Goal: Task Accomplishment & Management: Manage account settings

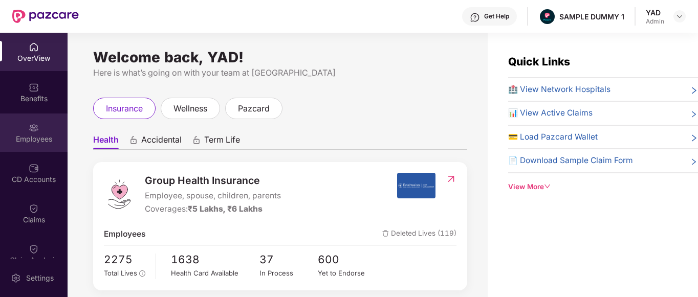
click at [8, 131] on div "Employees" at bounding box center [34, 133] width 68 height 38
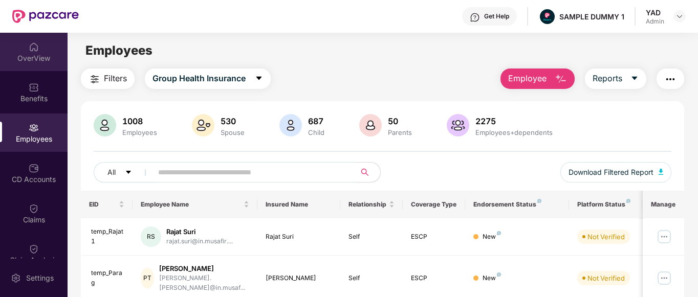
click at [16, 42] on div "OverView" at bounding box center [34, 52] width 68 height 38
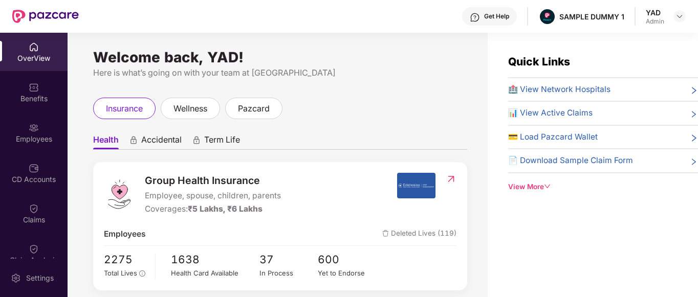
click at [527, 185] on div "View More" at bounding box center [603, 187] width 190 height 11
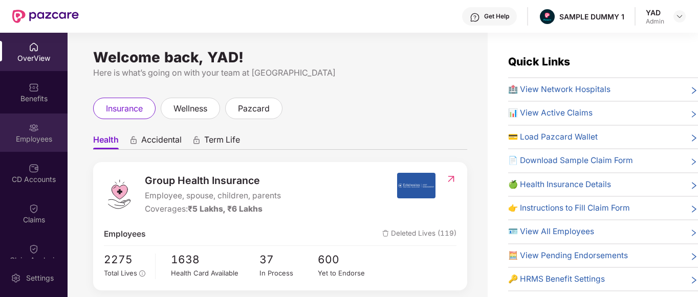
click at [9, 139] on div "Employees" at bounding box center [34, 139] width 68 height 10
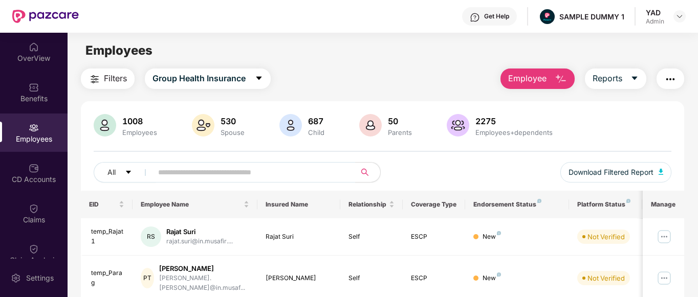
click at [474, 20] on img at bounding box center [475, 17] width 10 height 10
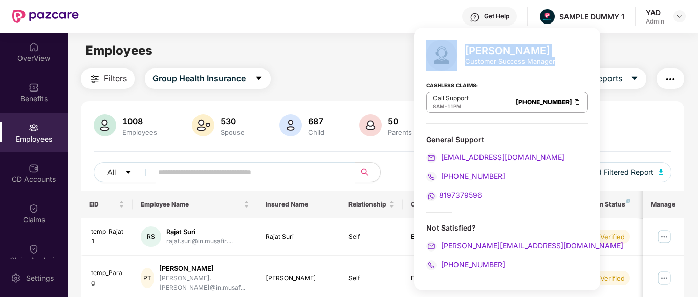
drag, startPoint x: 462, startPoint y: 62, endPoint x: 556, endPoint y: 65, distance: 93.7
click at [556, 65] on div "Mihir Singh Customer Success Manager Cashless Claims: Call Support 8AM - 11PM 0…" at bounding box center [507, 159] width 186 height 263
click at [548, 70] on div "Mihir Singh Customer Success Manager" at bounding box center [507, 55] width 162 height 31
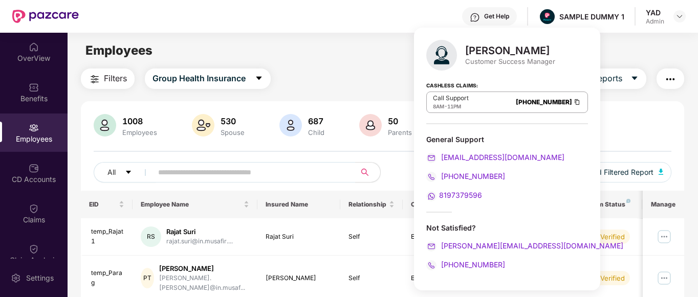
click at [317, 33] on main "Employees Filters Group Health Insurance Employee Reports 1008 Employees 530 Sp…" at bounding box center [383, 181] width 630 height 297
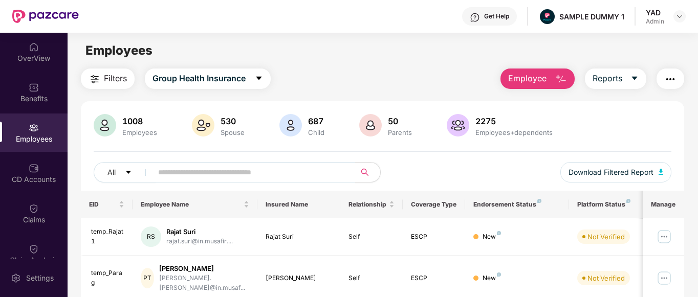
click at [536, 82] on span "Employee" at bounding box center [527, 78] width 38 height 13
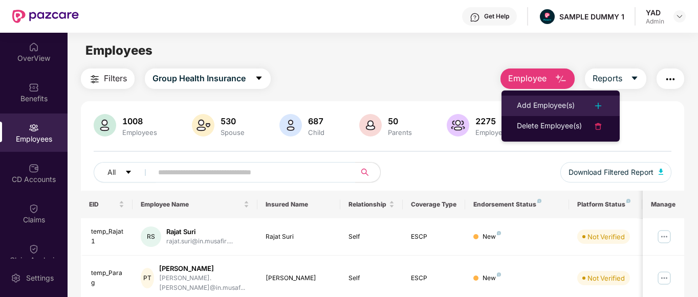
click at [526, 109] on div "Add Employee(s)" at bounding box center [546, 106] width 58 height 12
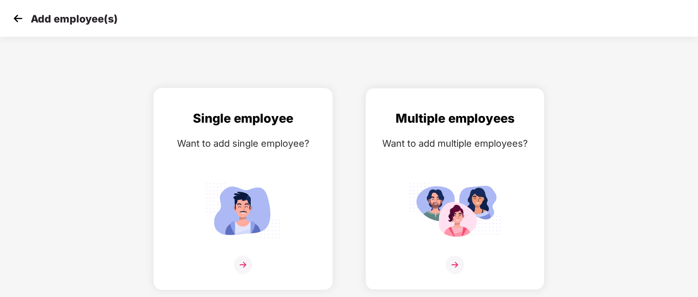
click at [219, 191] on img at bounding box center [243, 211] width 92 height 64
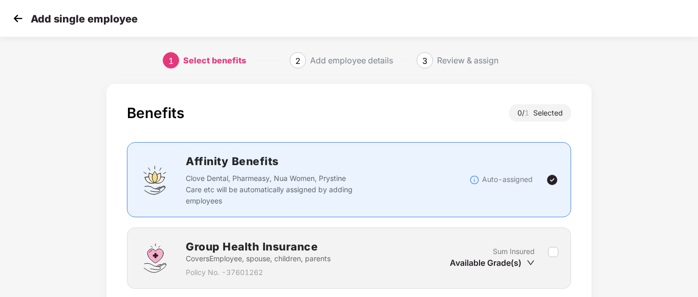
scroll to position [80, 0]
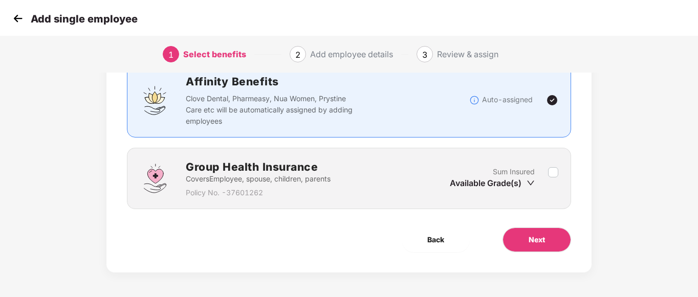
click at [554, 166] on label at bounding box center [553, 178] width 10 height 25
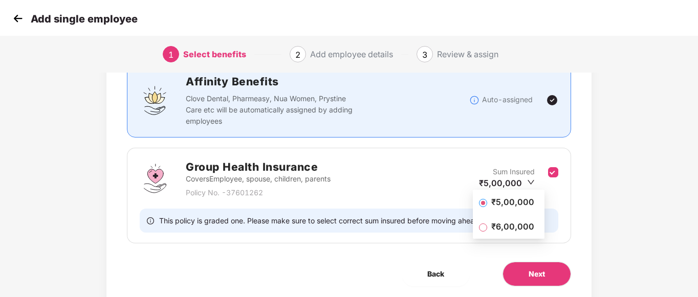
click at [484, 199] on span at bounding box center [483, 203] width 8 height 8
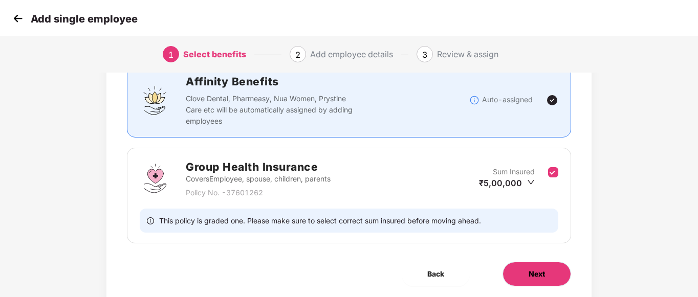
click at [538, 275] on span "Next" at bounding box center [536, 274] width 16 height 11
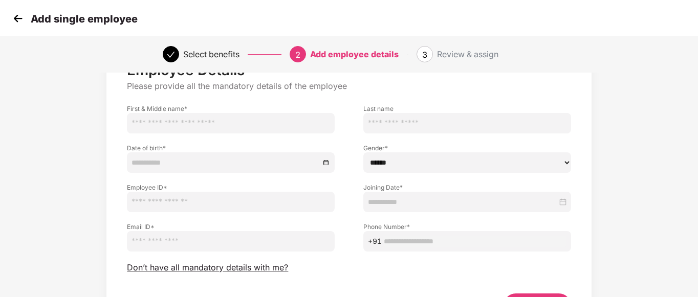
scroll to position [45, 1]
click at [224, 120] on input "text" at bounding box center [231, 124] width 208 height 20
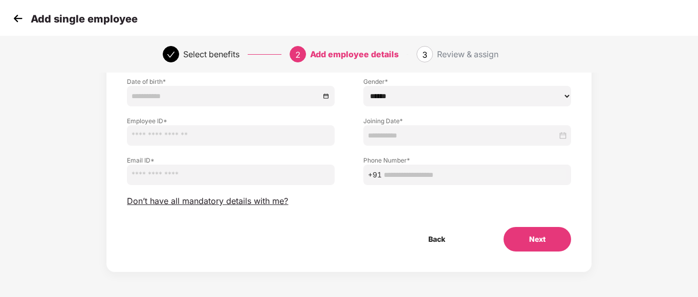
scroll to position [0, 1]
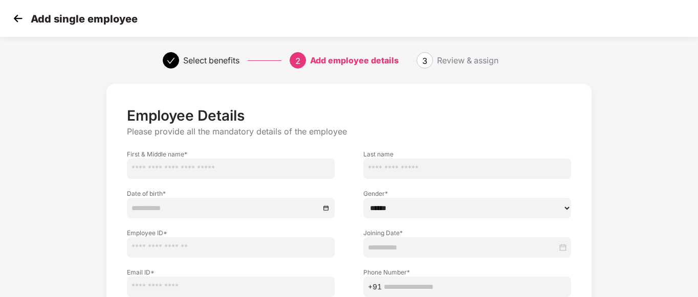
click at [15, 21] on img at bounding box center [17, 18] width 15 height 15
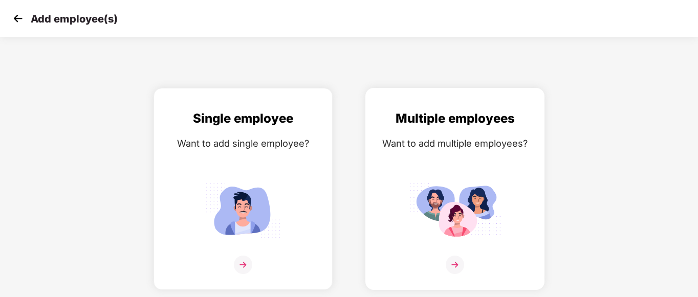
click at [420, 174] on div "Multiple employees Want to add multiple employees?" at bounding box center [455, 198] width 158 height 178
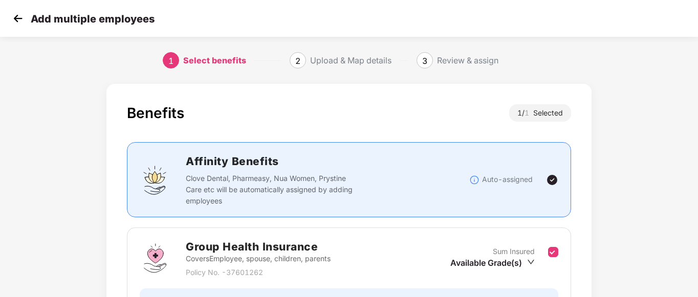
scroll to position [113, 0]
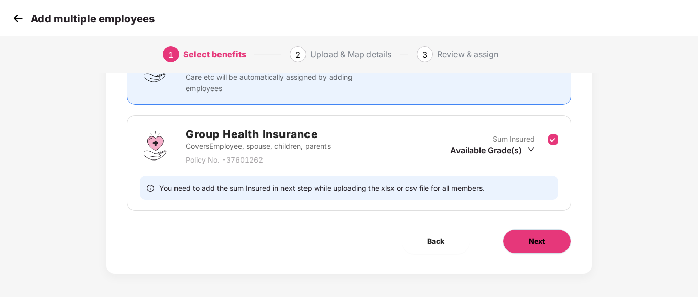
click at [516, 240] on button "Next" at bounding box center [536, 241] width 69 height 25
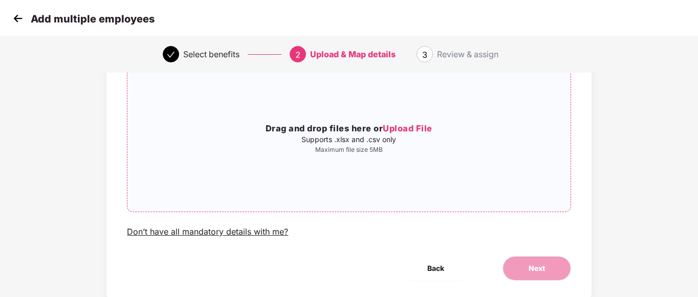
scroll to position [0, 0]
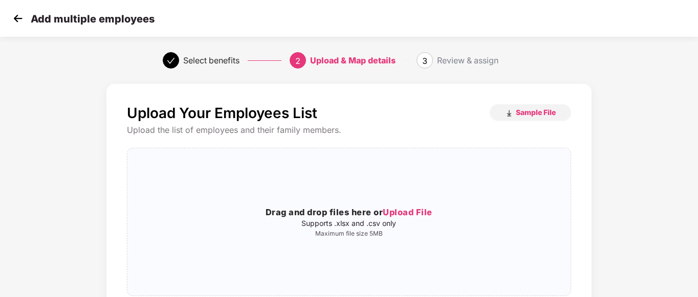
click at [15, 19] on img at bounding box center [17, 18] width 15 height 15
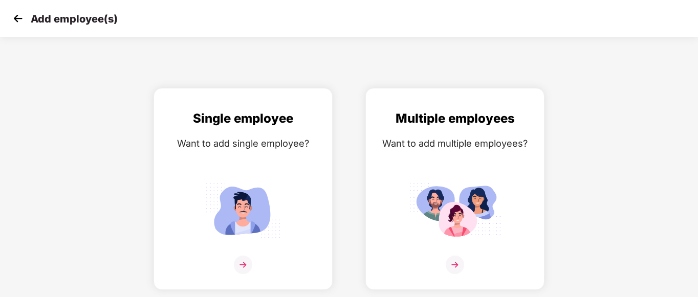
click at [15, 19] on img at bounding box center [17, 18] width 15 height 15
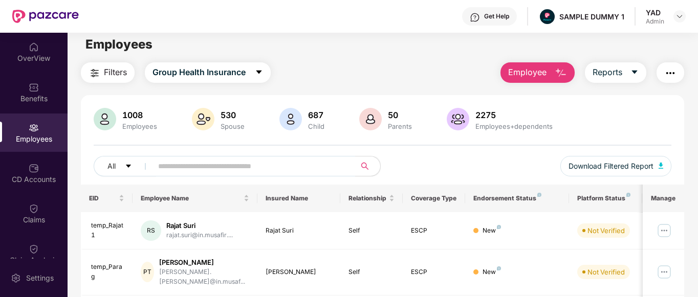
scroll to position [3, 0]
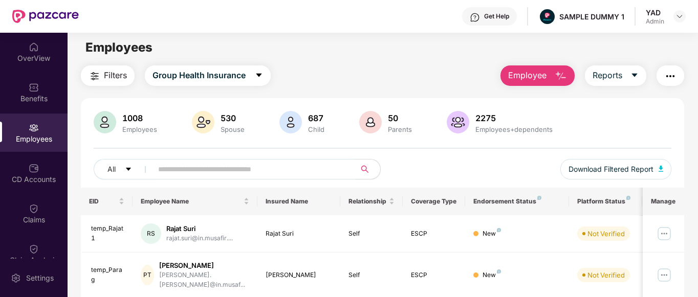
click at [541, 83] on button "Employee" at bounding box center [537, 75] width 74 height 20
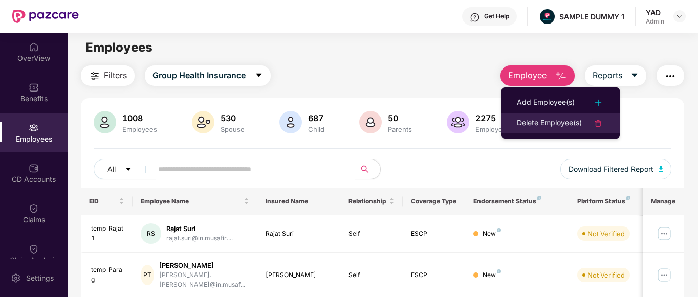
click at [520, 124] on div "Delete Employee(s)" at bounding box center [549, 123] width 65 height 12
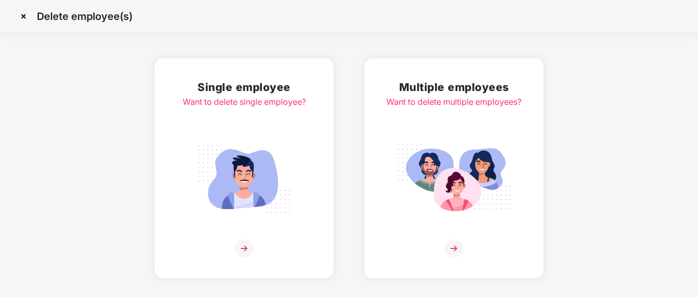
click at [252, 185] on img at bounding box center [244, 179] width 115 height 80
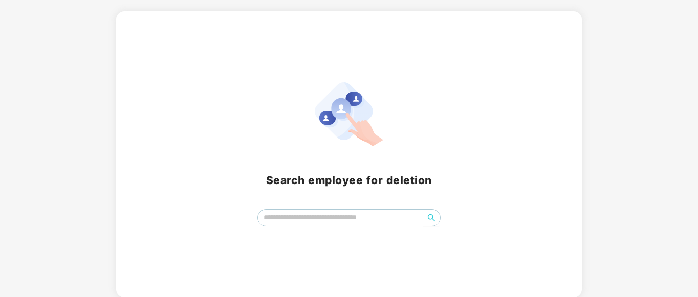
scroll to position [47, 0]
click at [327, 216] on input "search" at bounding box center [341, 217] width 166 height 15
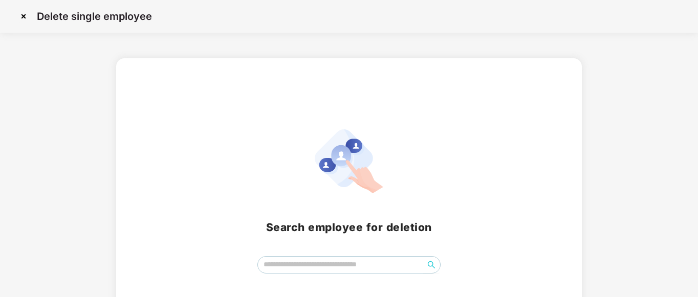
click at [21, 17] on img at bounding box center [23, 16] width 16 height 16
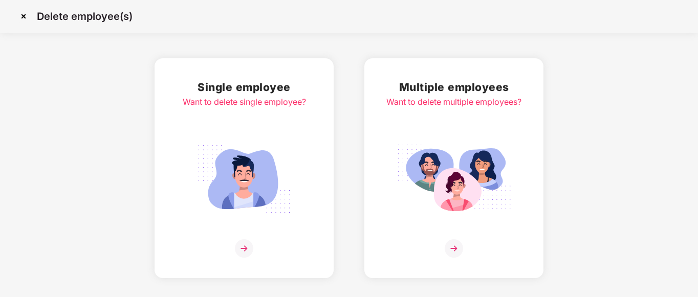
click at [473, 188] on img at bounding box center [453, 179] width 115 height 80
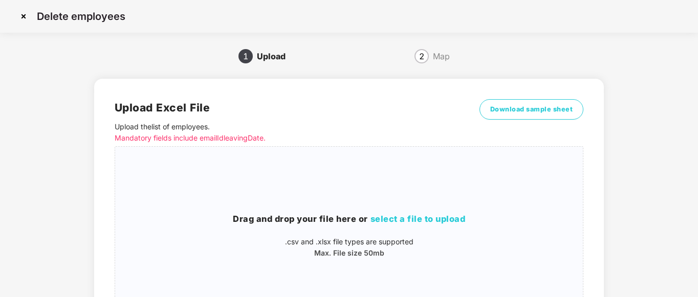
click at [27, 19] on img at bounding box center [23, 16] width 16 height 16
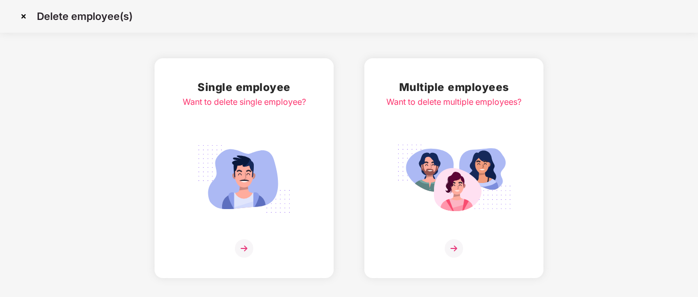
click at [28, 17] on img at bounding box center [23, 16] width 16 height 16
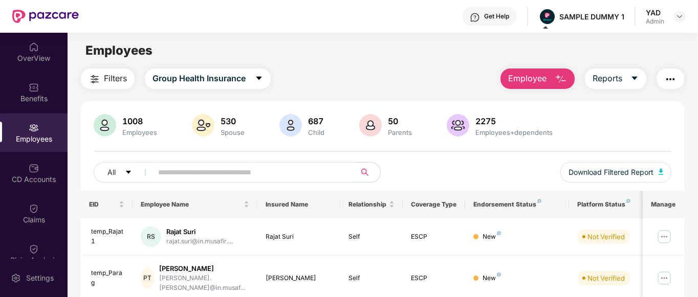
click at [666, 75] on img "button" at bounding box center [670, 79] width 12 height 12
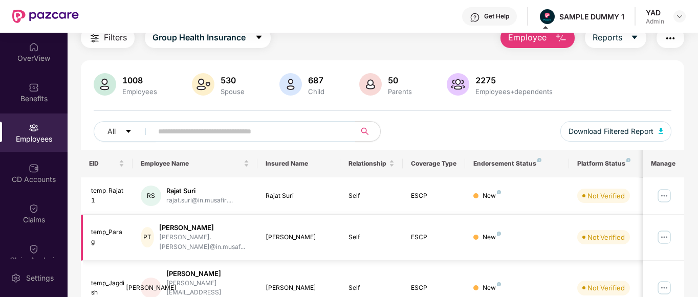
scroll to position [41, 0]
drag, startPoint x: 165, startPoint y: 191, endPoint x: 202, endPoint y: 189, distance: 37.4
click at [202, 189] on div "RS Rajat Suri rajat.suri@in.musafir...." at bounding box center [195, 196] width 108 height 20
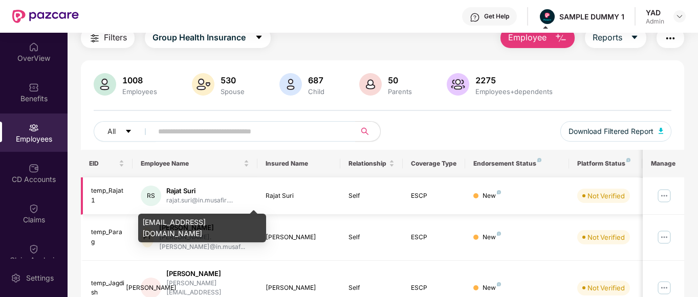
click at [213, 203] on div "rajat.suri@in.musafir...." at bounding box center [199, 201] width 66 height 10
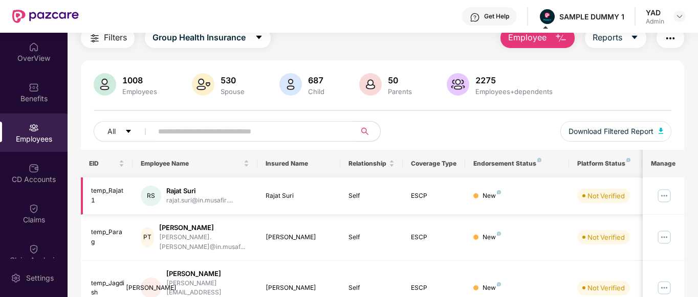
click at [538, 204] on td "New" at bounding box center [517, 195] width 104 height 37
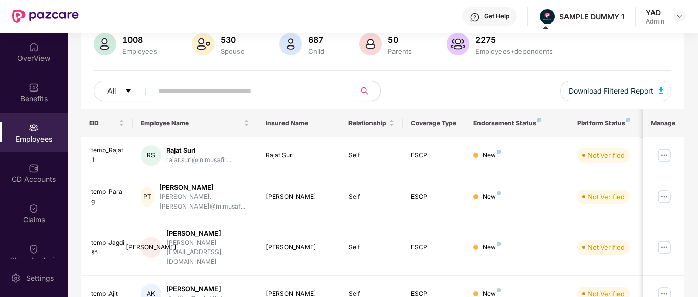
scroll to position [0, 0]
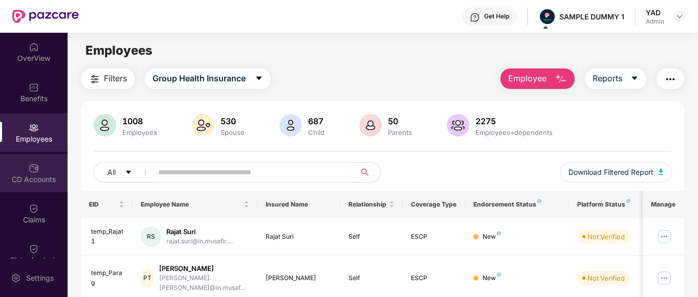
click at [5, 166] on div "CD Accounts" at bounding box center [34, 173] width 68 height 38
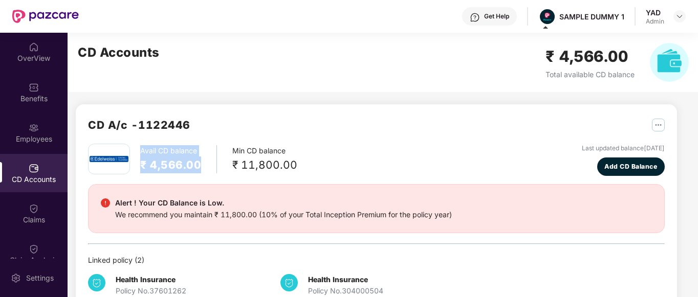
drag, startPoint x: 135, startPoint y: 152, endPoint x: 198, endPoint y: 173, distance: 66.3
click at [198, 173] on div "Avail CD balance ₹ 4,566.00 Min CD balance ₹ 11,800.00" at bounding box center [192, 159] width 209 height 31
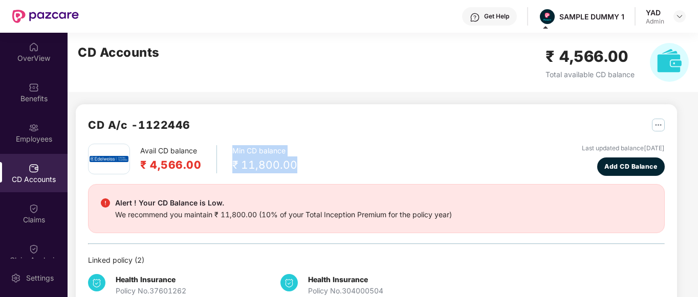
drag, startPoint x: 231, startPoint y: 151, endPoint x: 326, endPoint y: 172, distance: 96.9
click at [326, 172] on div "Avail CD balance ₹ 4,566.00 Min CD balance ₹ 11,800.00 Last updated balance 23 …" at bounding box center [376, 160] width 576 height 32
drag, startPoint x: 229, startPoint y: 148, endPoint x: 347, endPoint y: 162, distance: 119.4
click at [347, 162] on div "Avail CD balance ₹ 4,566.00 Min CD balance ₹ 11,800.00 Last updated balance 23 …" at bounding box center [376, 160] width 576 height 32
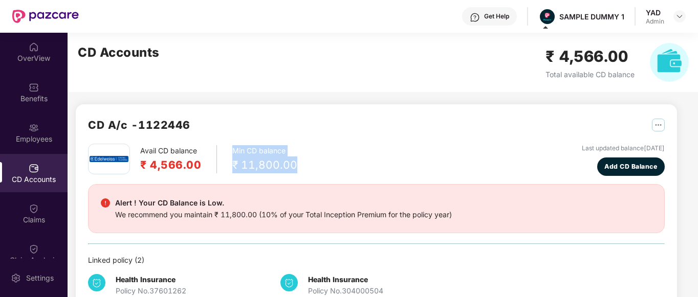
click at [347, 162] on div "Avail CD balance ₹ 4,566.00 Min CD balance ₹ 11,800.00 Last updated balance 23 …" at bounding box center [376, 160] width 576 height 32
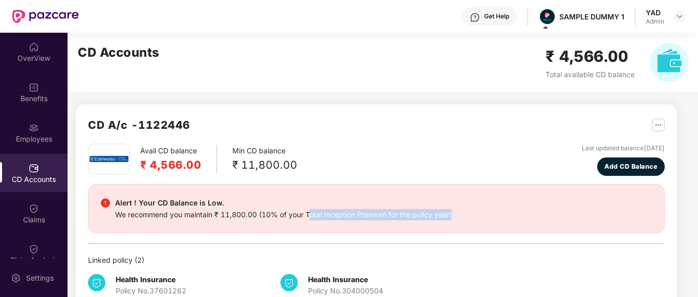
drag, startPoint x: 308, startPoint y: 216, endPoint x: 462, endPoint y: 227, distance: 153.9
click at [462, 227] on div "Alert ! Your CD Balance is Low. We recommend you maintain ₹ 11,800.00 (10% of y…" at bounding box center [376, 208] width 576 height 49
click at [343, 140] on div "CD A/c - 1122446" at bounding box center [376, 130] width 576 height 27
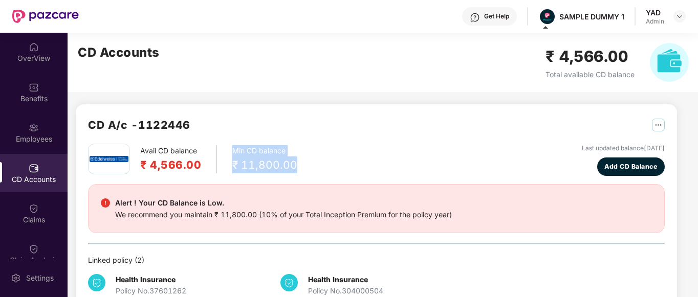
drag, startPoint x: 226, startPoint y: 152, endPoint x: 300, endPoint y: 164, distance: 75.7
click at [300, 164] on div "Avail CD balance ₹ 4,566.00 Min CD balance ₹ 11,800.00 Last updated balance 23 …" at bounding box center [376, 160] width 576 height 32
click at [301, 160] on div "Avail CD balance ₹ 4,566.00 Min CD balance ₹ 11,800.00 Last updated balance 23 …" at bounding box center [376, 160] width 576 height 32
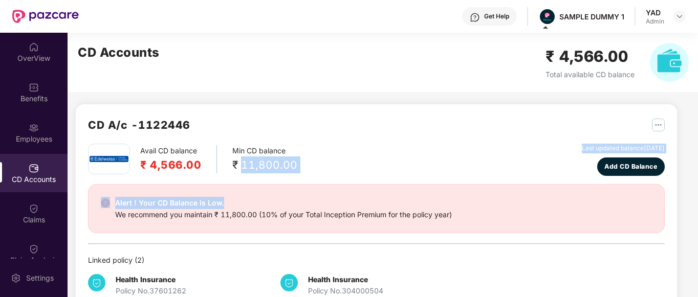
drag, startPoint x: 238, startPoint y: 163, endPoint x: 347, endPoint y: 177, distance: 109.4
click at [347, 177] on div "Avail CD balance ₹ 4,566.00 Min CD balance ₹ 11,800.00 Last updated balance 23 …" at bounding box center [376, 226] width 576 height 164
click at [338, 162] on div "Avail CD balance ₹ 4,566.00 Min CD balance ₹ 11,800.00 Last updated balance 23 …" at bounding box center [376, 160] width 576 height 32
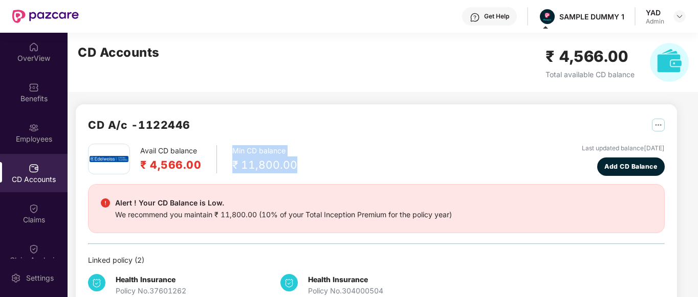
drag, startPoint x: 229, startPoint y: 148, endPoint x: 321, endPoint y: 171, distance: 95.5
click at [321, 171] on div "Avail CD balance ₹ 4,566.00 Min CD balance ₹ 11,800.00 Last updated balance 23 …" at bounding box center [376, 160] width 576 height 32
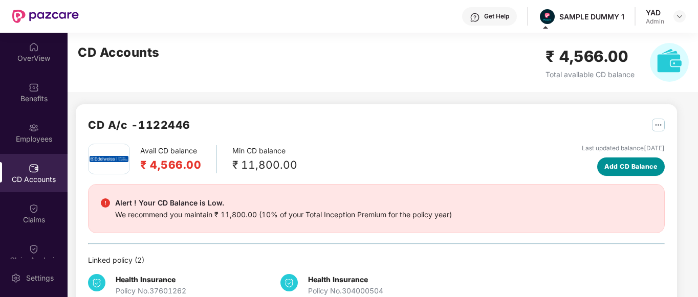
click at [630, 161] on button "Add CD Balance" at bounding box center [631, 167] width 68 height 18
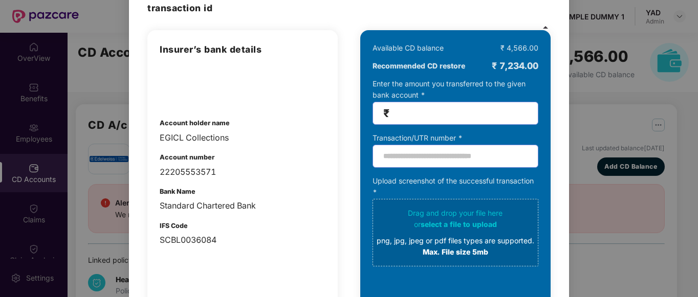
scroll to position [63, 0]
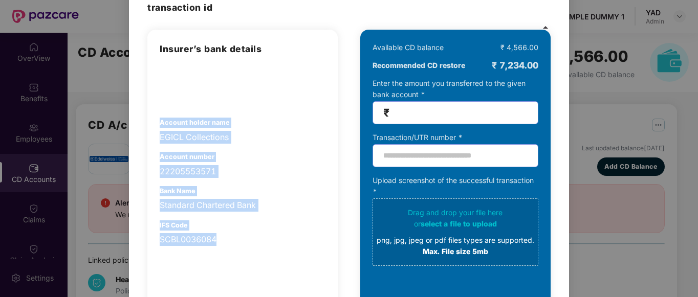
drag, startPoint x: 159, startPoint y: 123, endPoint x: 262, endPoint y: 237, distance: 153.5
click at [262, 237] on div "Insurer’s bank details Account holder name EGICL Collections Account number 222…" at bounding box center [243, 144] width 166 height 204
click at [276, 205] on div "Standard Chartered Bank" at bounding box center [243, 205] width 166 height 13
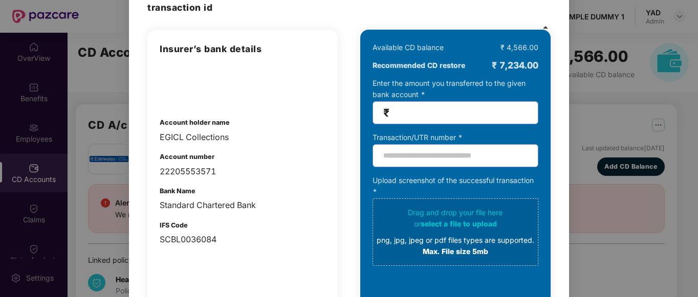
scroll to position [0, 0]
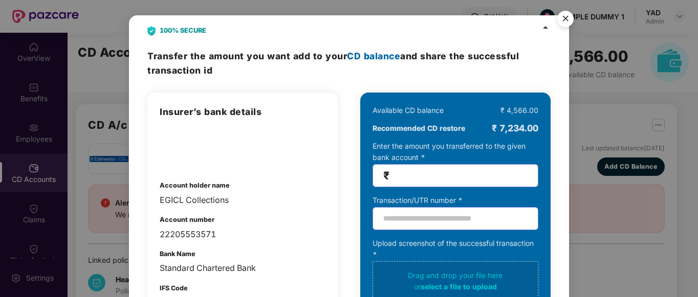
click at [567, 18] on img "Close" at bounding box center [565, 20] width 29 height 29
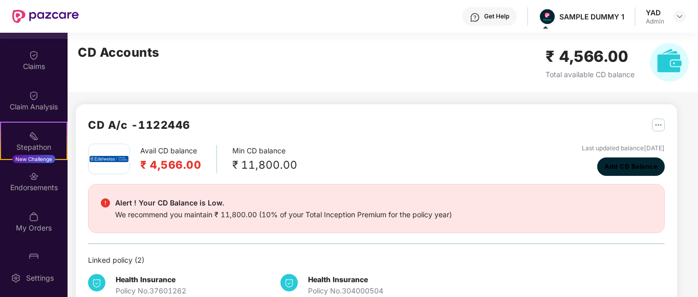
scroll to position [153, 0]
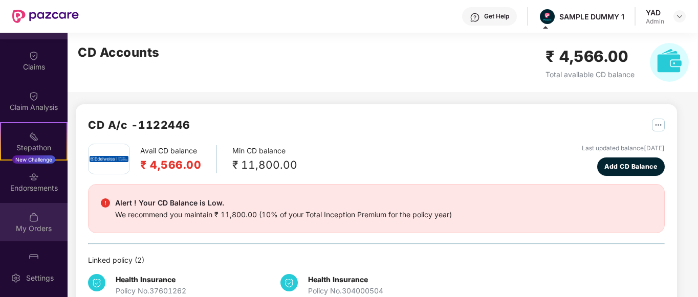
click at [18, 225] on div "My Orders" at bounding box center [34, 229] width 68 height 10
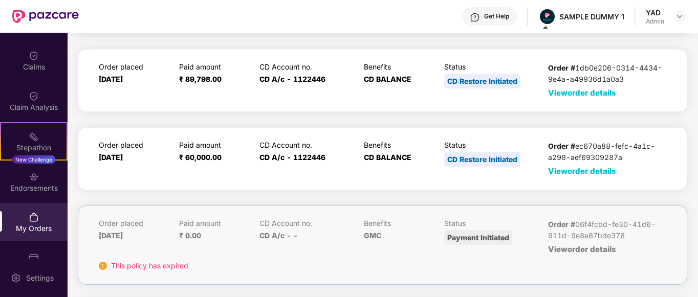
scroll to position [104, 0]
drag, startPoint x: 182, startPoint y: 80, endPoint x: 262, endPoint y: 89, distance: 80.8
click at [262, 89] on div "Order placed 06 Sept 2024 Paid amount ₹ 89,798.00 CD Account no. CD A/c - 11224…" at bounding box center [382, 80] width 567 height 36
click at [254, 92] on div "Order placed 06 Sept 2024 Paid amount ₹ 89,798.00 CD Account no. CD A/c - 11224…" at bounding box center [382, 80] width 567 height 36
click at [556, 93] on span "View order details" at bounding box center [582, 93] width 68 height 10
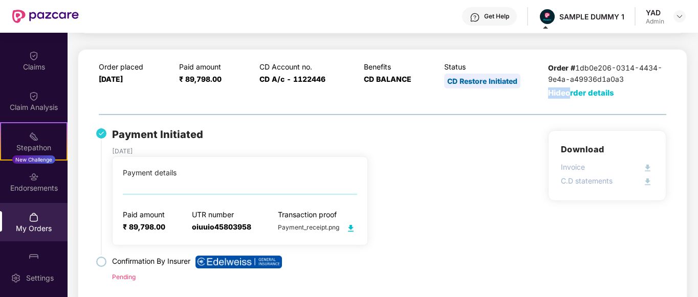
click at [556, 93] on span "Hide order details" at bounding box center [581, 93] width 66 height 10
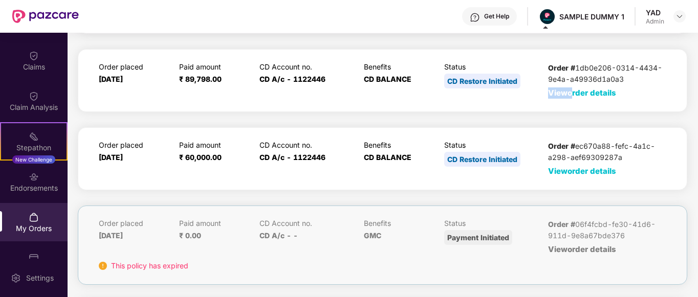
click at [556, 93] on span "View order details" at bounding box center [582, 93] width 68 height 10
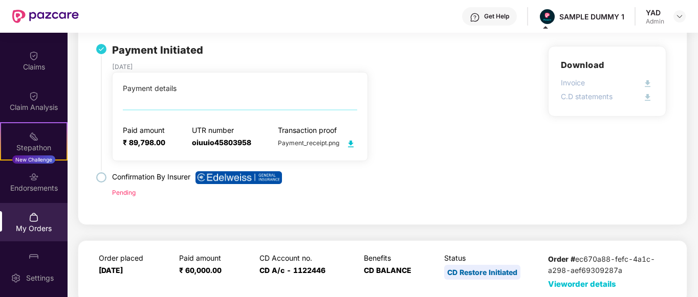
scroll to position [189, 0]
drag, startPoint x: 192, startPoint y: 132, endPoint x: 254, endPoint y: 144, distance: 62.5
click at [254, 144] on div "Paid amount ₹ 89,798.00 UTR number oiuuio45803958 Transaction proof Payment_rec…" at bounding box center [240, 138] width 234 height 24
click at [463, 149] on div "Payment Initiated 06 Sept 2024 Payment details Paid amount ₹ 89,798.00 UTR numb…" at bounding box center [382, 129] width 567 height 166
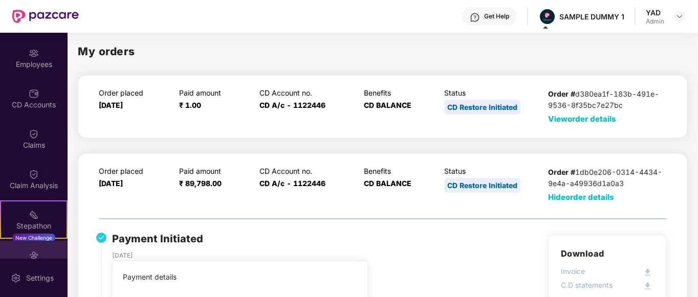
scroll to position [74, 0]
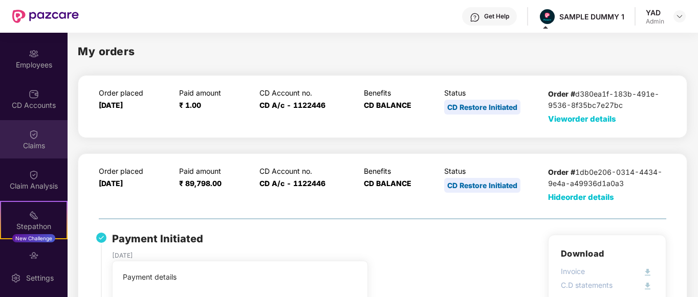
click at [33, 143] on div "Claims" at bounding box center [34, 146] width 68 height 10
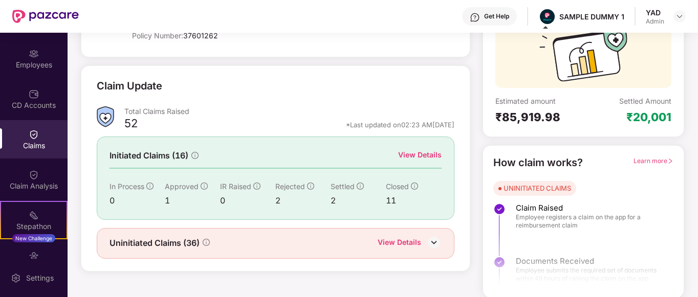
scroll to position [101, 0]
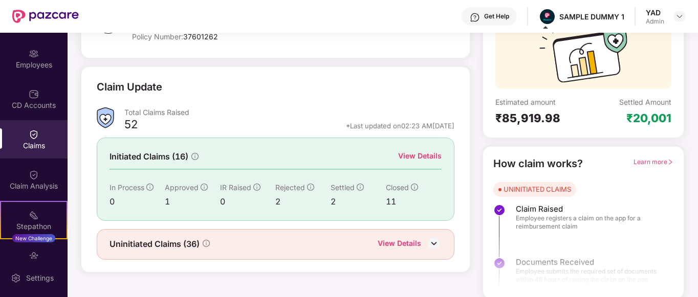
click at [415, 154] on div "View Details" at bounding box center [419, 155] width 43 height 11
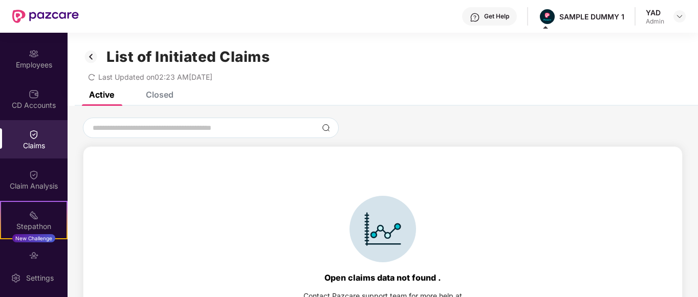
click at [152, 94] on div "Closed" at bounding box center [160, 95] width 28 height 10
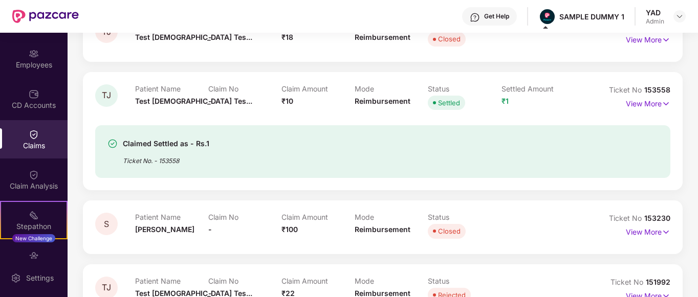
scroll to position [201, 0]
click at [660, 104] on p "View More" at bounding box center [648, 103] width 45 height 14
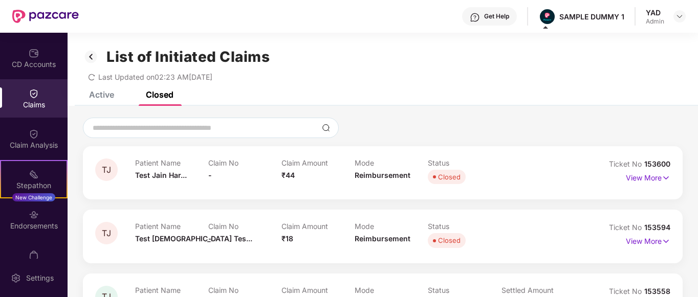
scroll to position [115, 0]
click at [29, 137] on img at bounding box center [34, 134] width 10 height 10
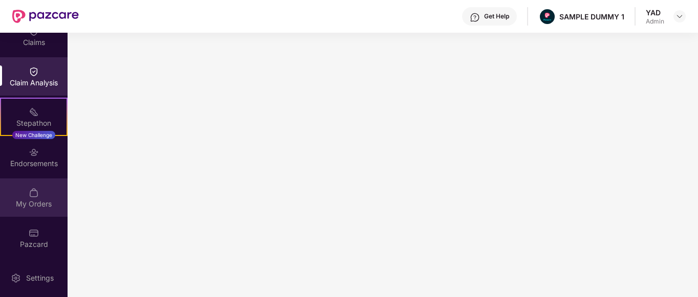
scroll to position [177, 0]
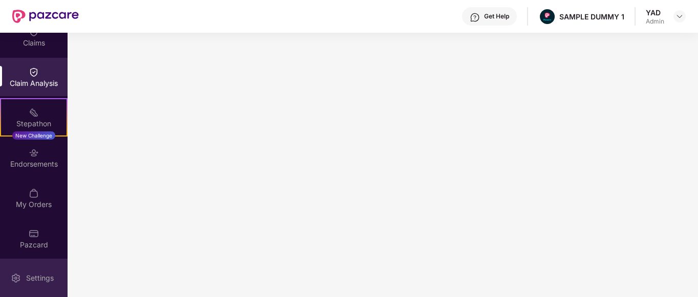
click at [23, 278] on div "Settings" at bounding box center [34, 278] width 68 height 38
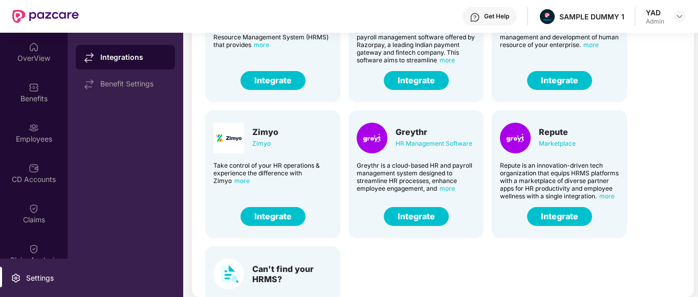
scroll to position [253, 0]
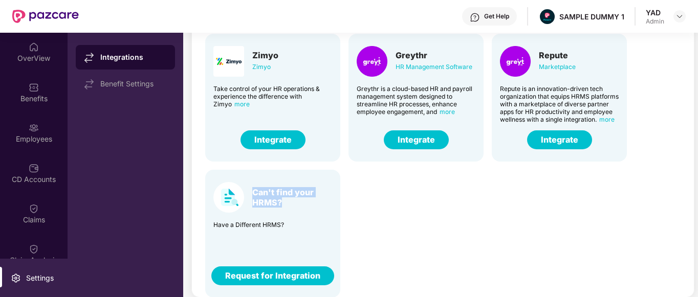
drag, startPoint x: 248, startPoint y: 192, endPoint x: 302, endPoint y: 200, distance: 54.8
click at [302, 200] on div "Can't find your HRMS?" at bounding box center [272, 197] width 119 height 31
click at [347, 200] on div "Darwin HR Management Software Discover the true meaning of human potential with…" at bounding box center [444, 25] width 494 height 544
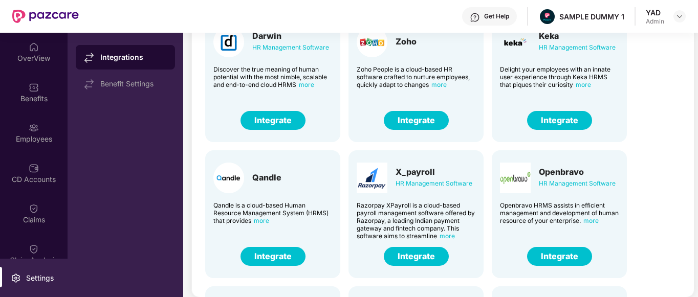
scroll to position [0, 0]
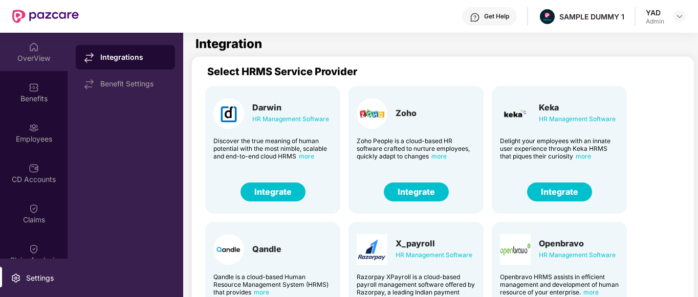
click at [28, 62] on div "OverView" at bounding box center [34, 58] width 68 height 10
